Goal: Task Accomplishment & Management: Use online tool/utility

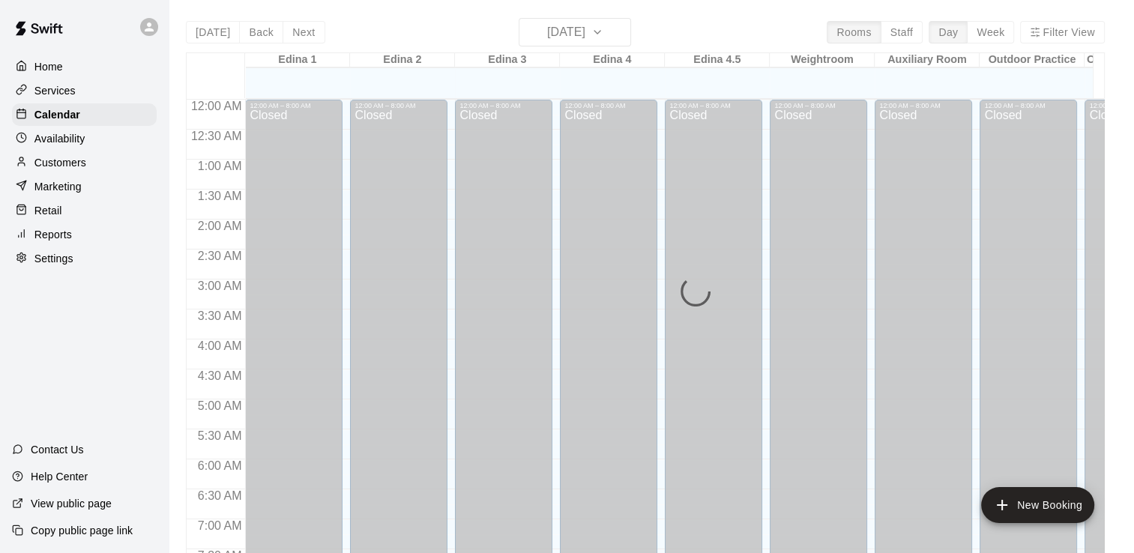
scroll to position [701, 0]
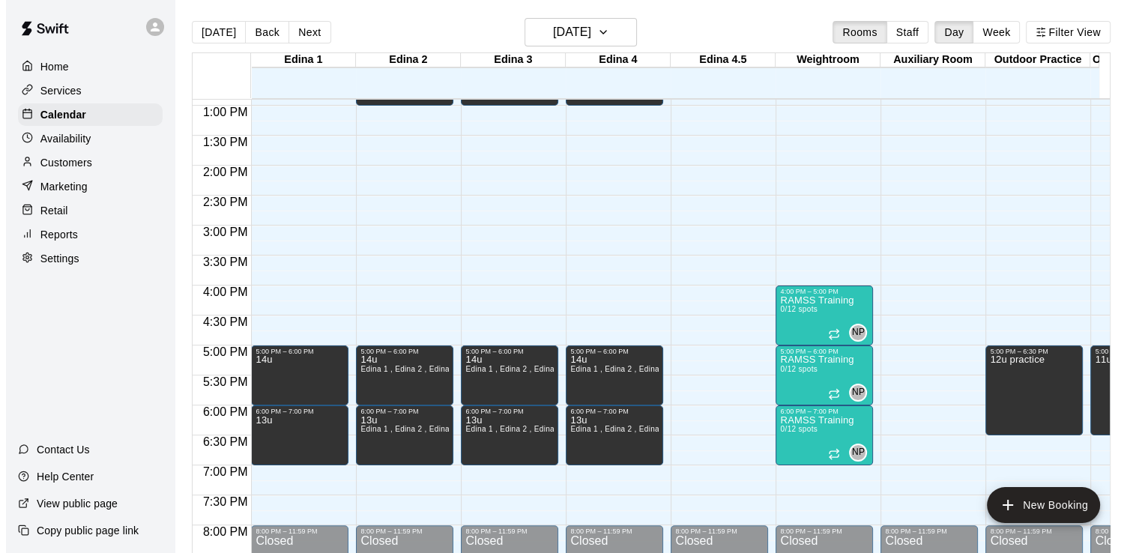
scroll to position [794, 0]
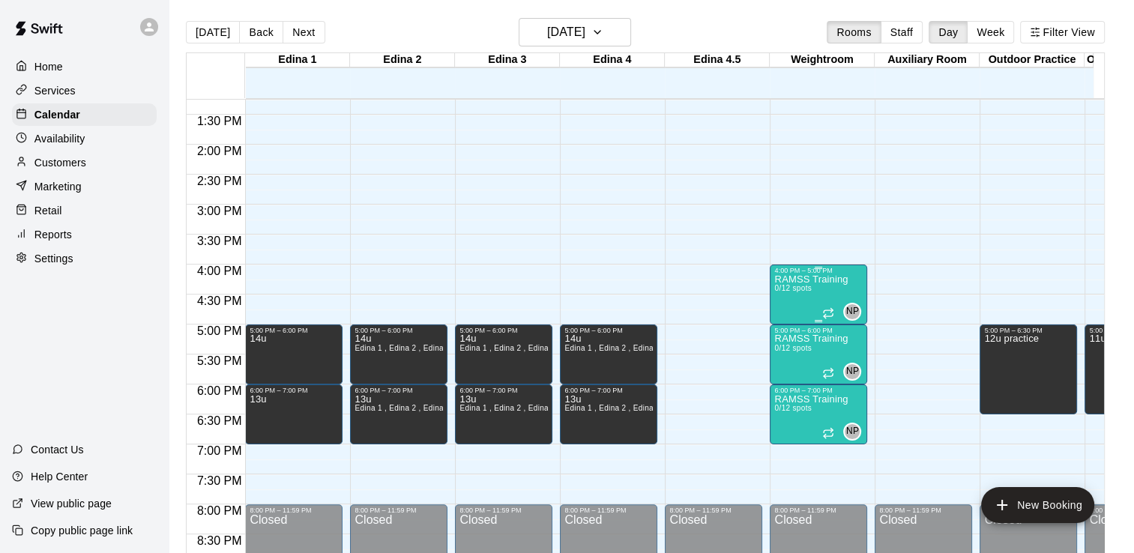
click at [792, 300] on div "RAMSS Training 0/12 spots" at bounding box center [810, 550] width 73 height 553
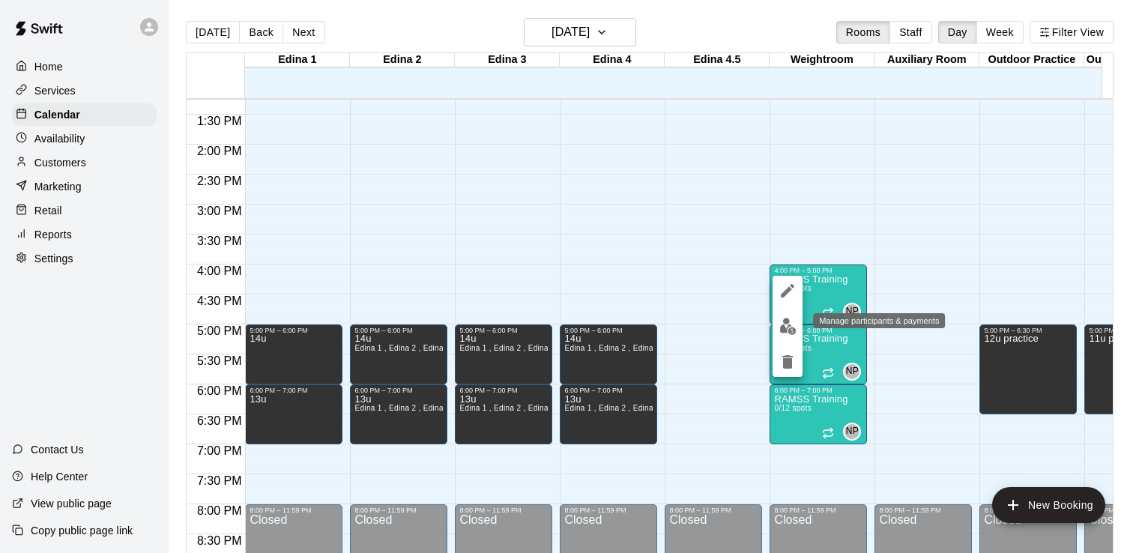
click at [785, 327] on img "edit" at bounding box center [787, 326] width 17 height 17
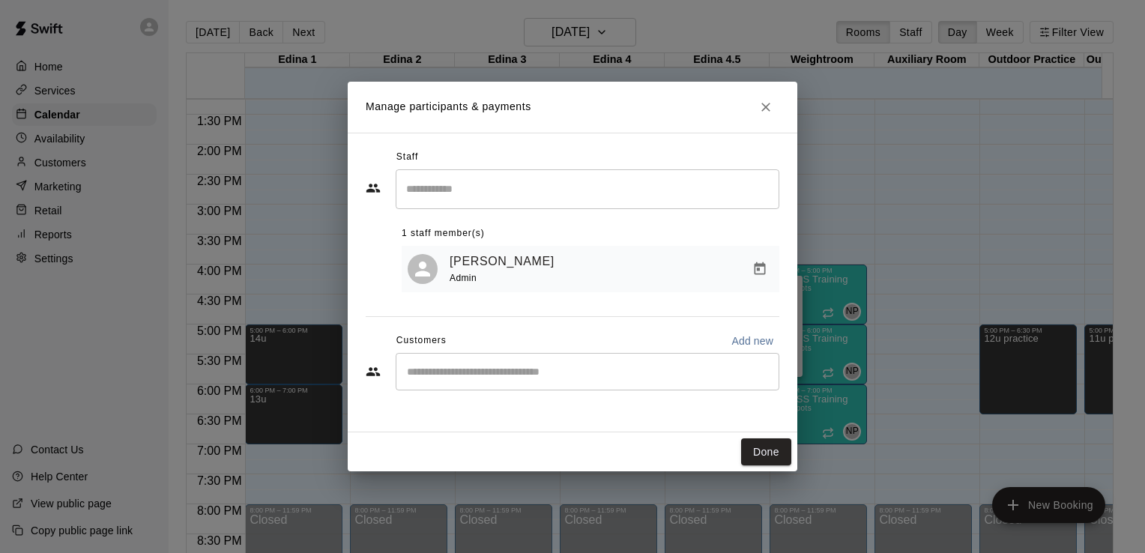
click at [556, 381] on div "​" at bounding box center [588, 371] width 384 height 37
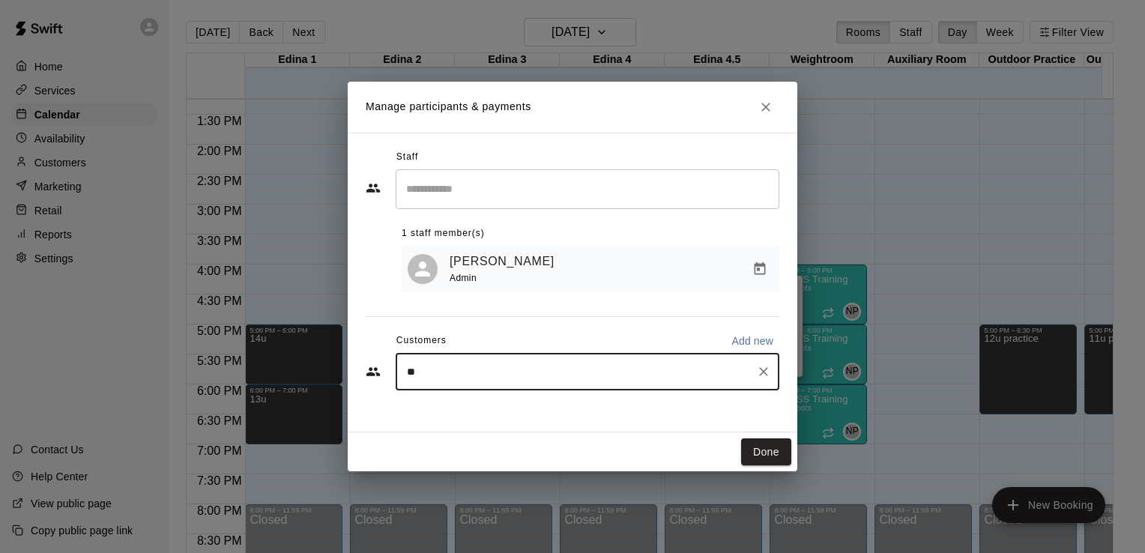
type input "***"
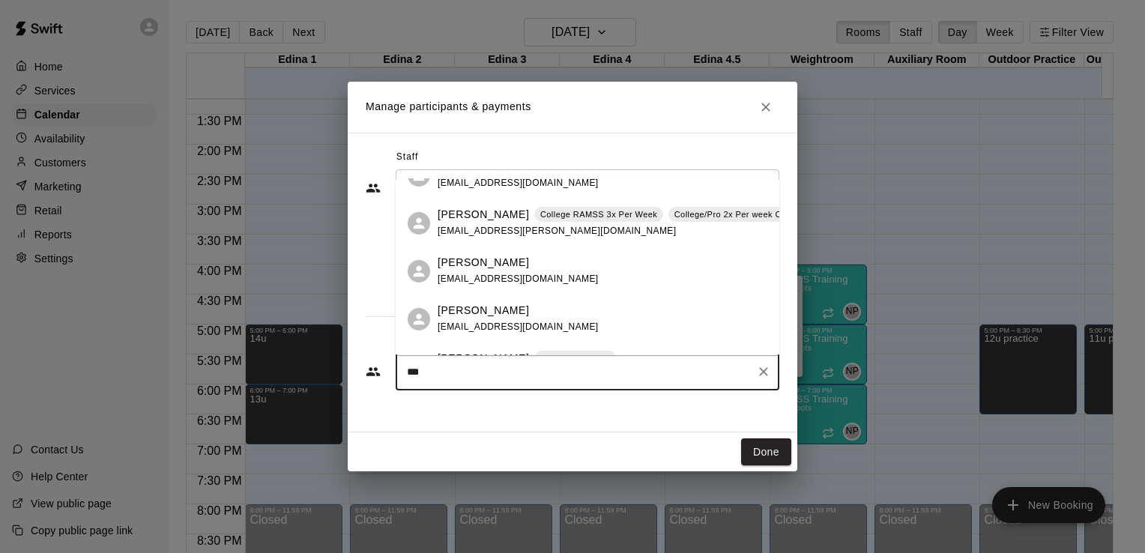
scroll to position [144, 0]
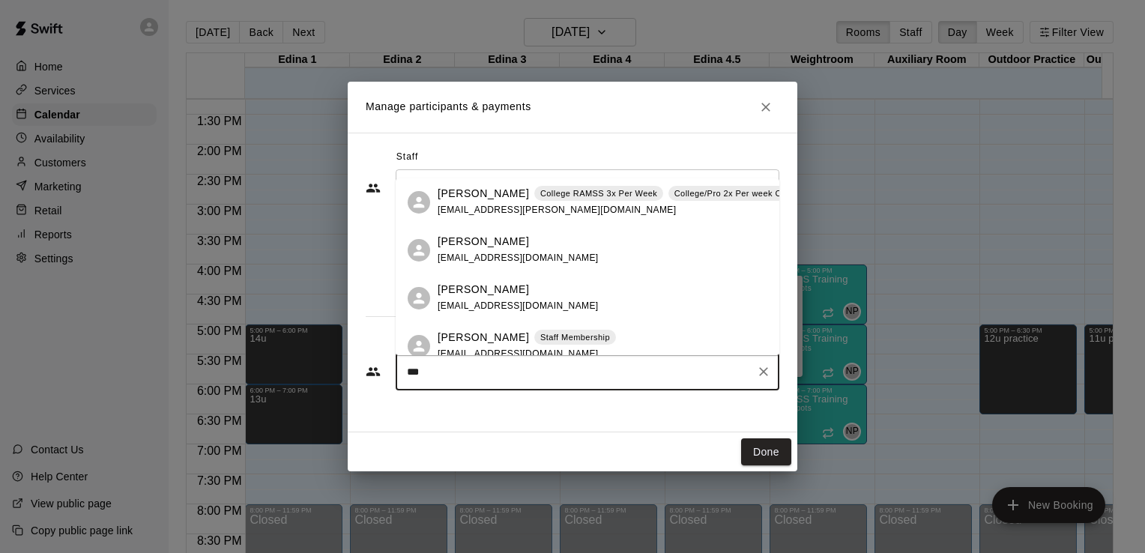
click at [521, 258] on span "[EMAIL_ADDRESS][DOMAIN_NAME]" at bounding box center [518, 257] width 161 height 10
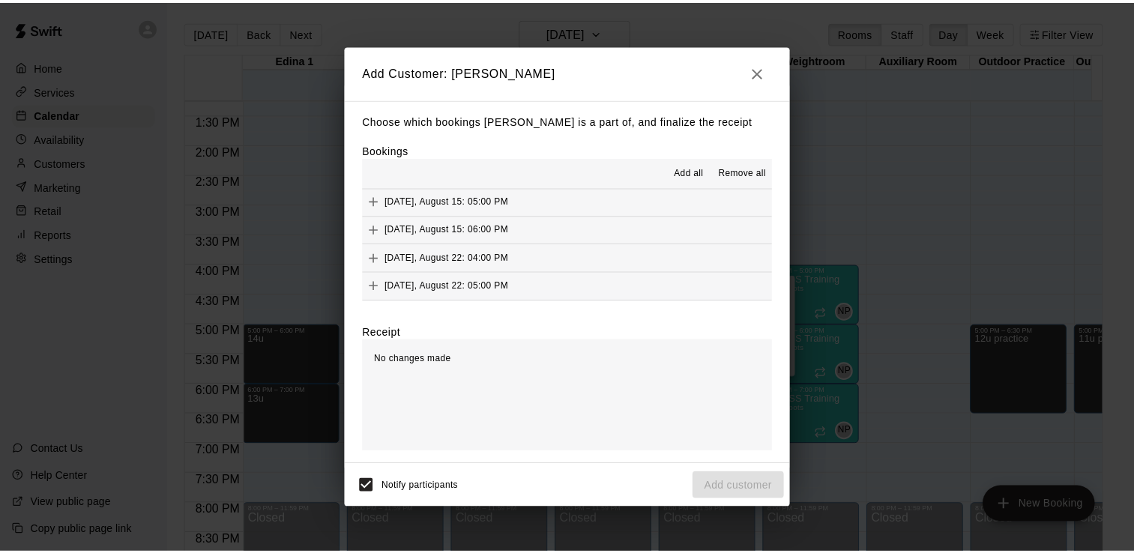
scroll to position [562, 0]
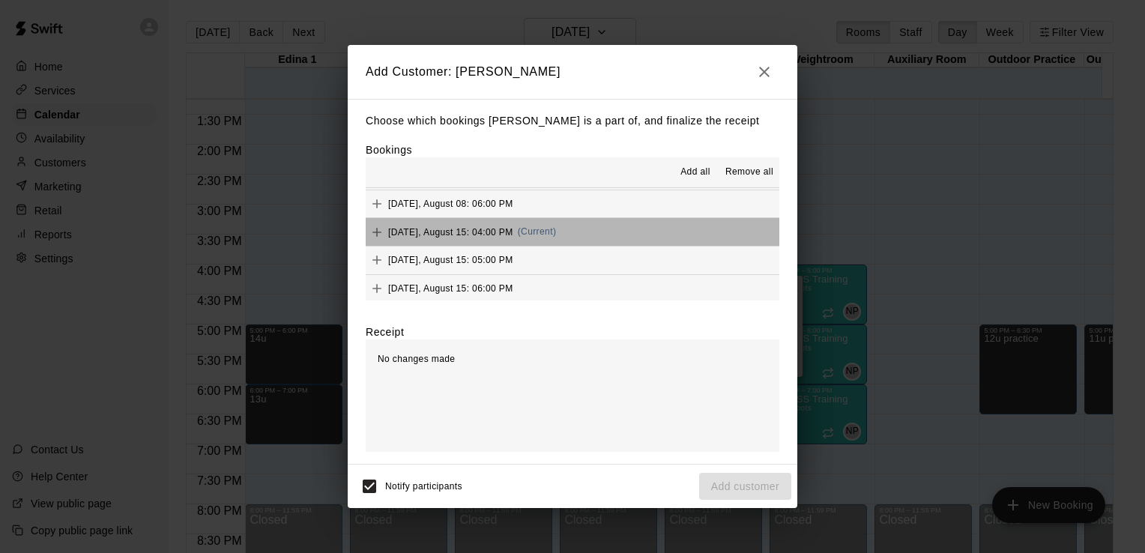
click at [657, 229] on button "[DATE], August 15: 04:00 PM (Current)" at bounding box center [573, 232] width 414 height 28
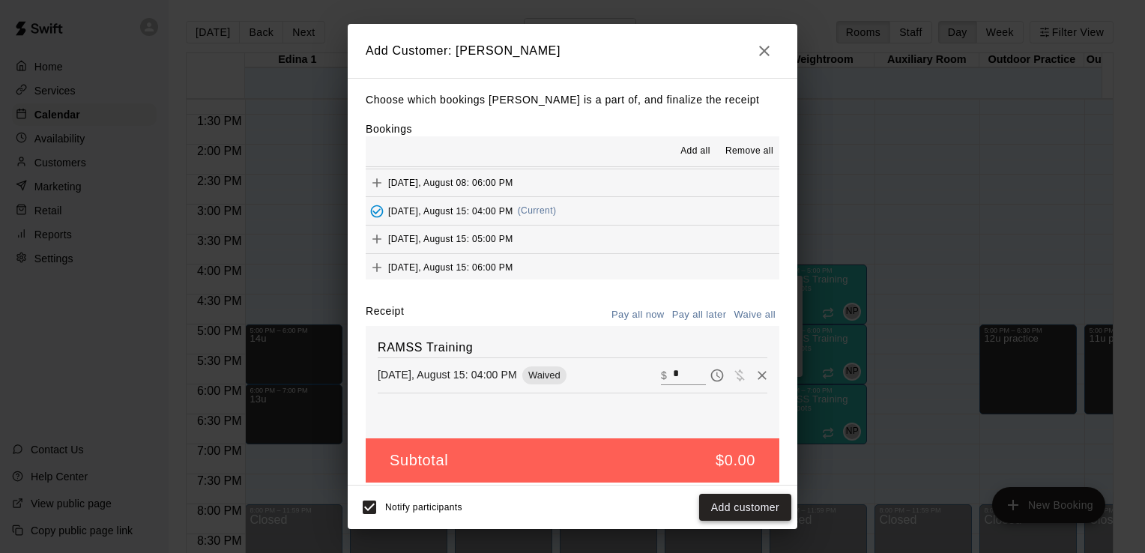
click at [767, 512] on button "Add customer" at bounding box center [745, 508] width 92 height 28
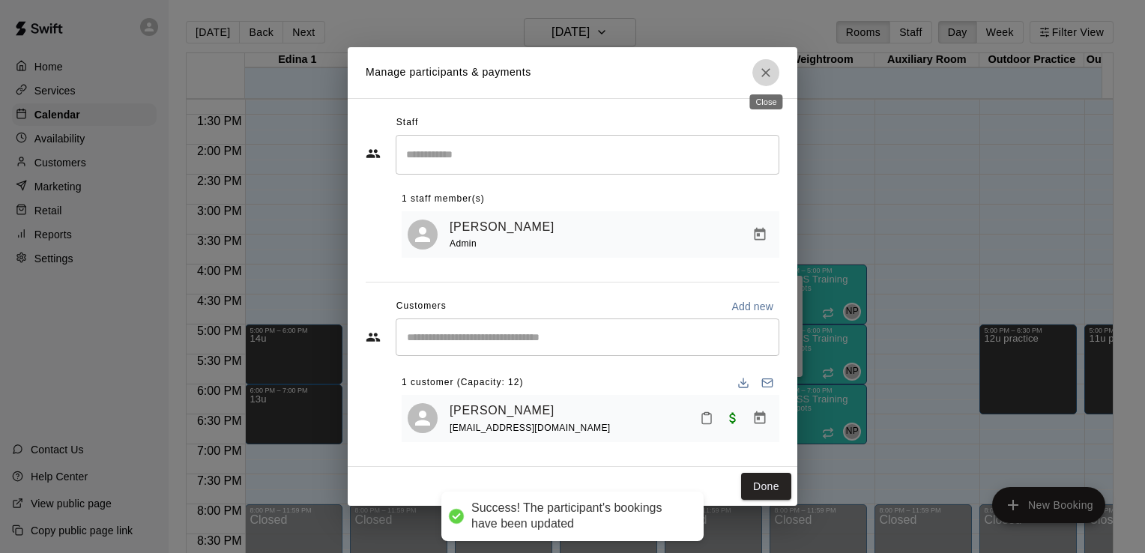
click at [764, 73] on icon "Close" at bounding box center [765, 72] width 9 height 9
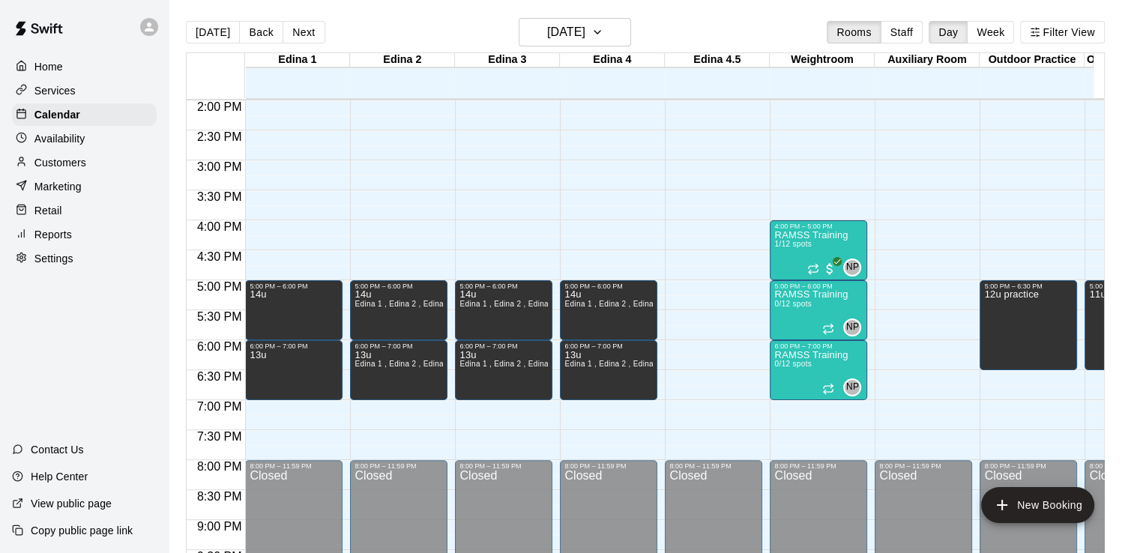
scroll to position [914, 0]
